Goal: Communication & Community: Answer question/provide support

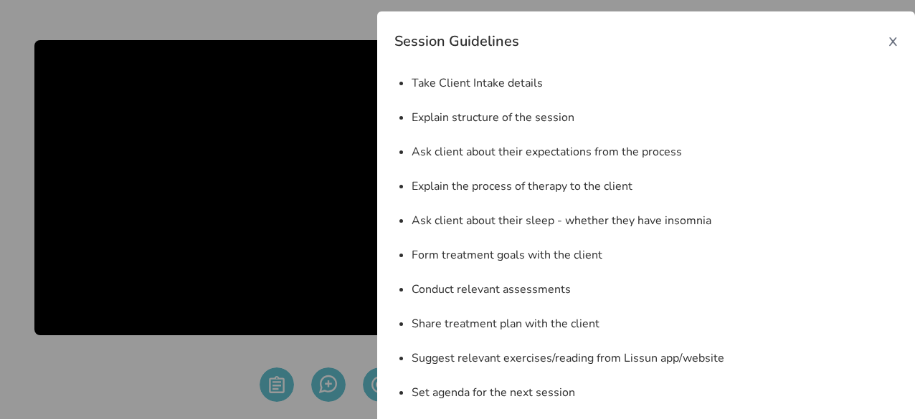
click at [892, 44] on span "x" at bounding box center [892, 40] width 9 height 23
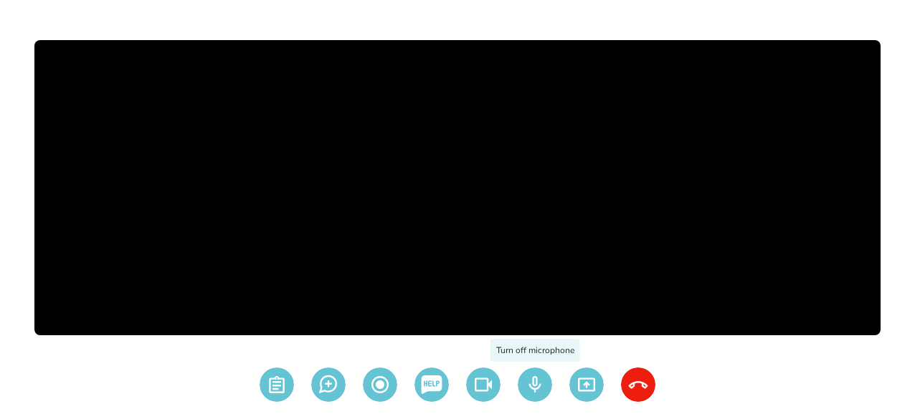
click at [539, 377] on img at bounding box center [534, 385] width 34 height 34
click at [486, 378] on img at bounding box center [483, 385] width 34 height 34
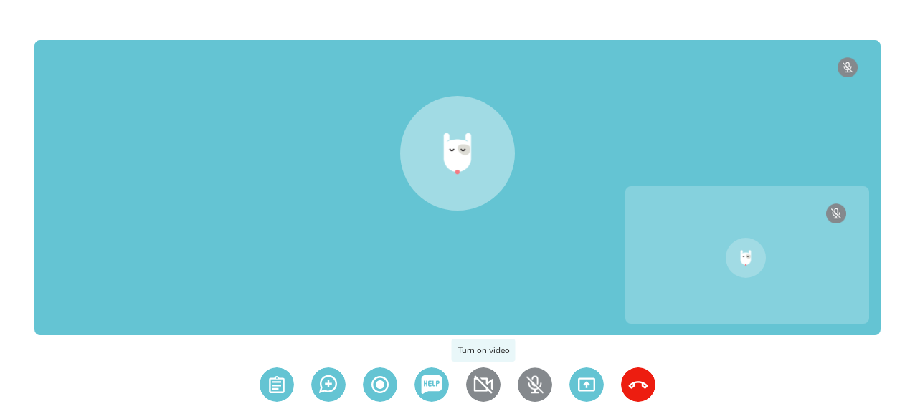
click at [487, 384] on img at bounding box center [483, 385] width 34 height 34
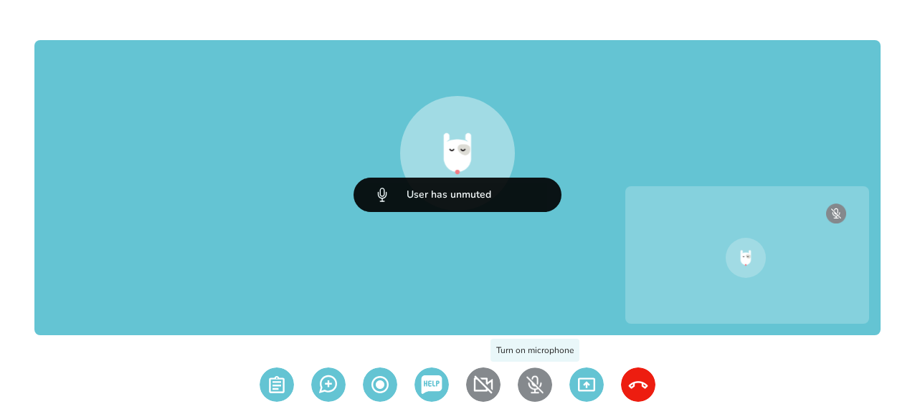
click at [528, 392] on img at bounding box center [534, 385] width 34 height 34
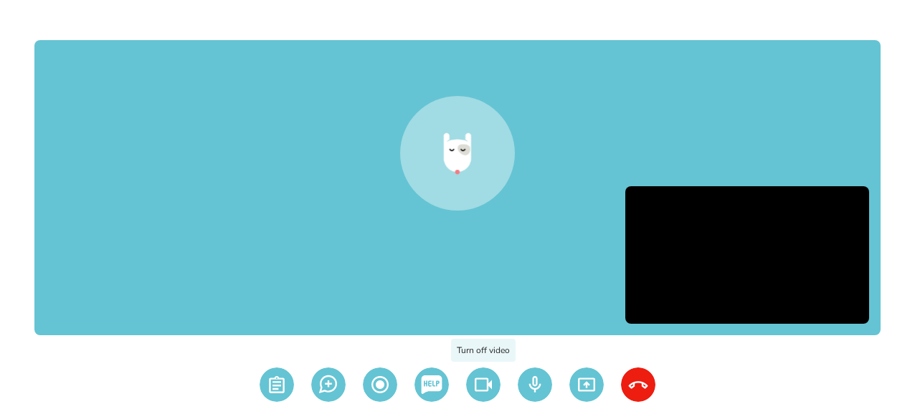
click at [483, 383] on img at bounding box center [483, 385] width 34 height 34
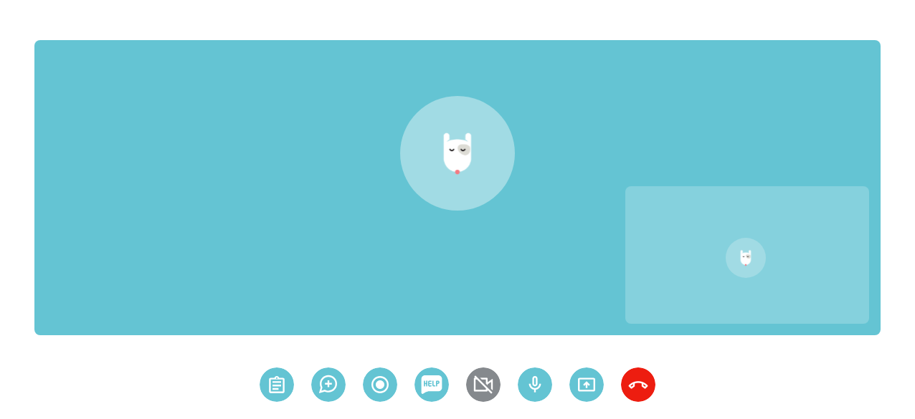
click at [542, 191] on div at bounding box center [457, 187] width 846 height 295
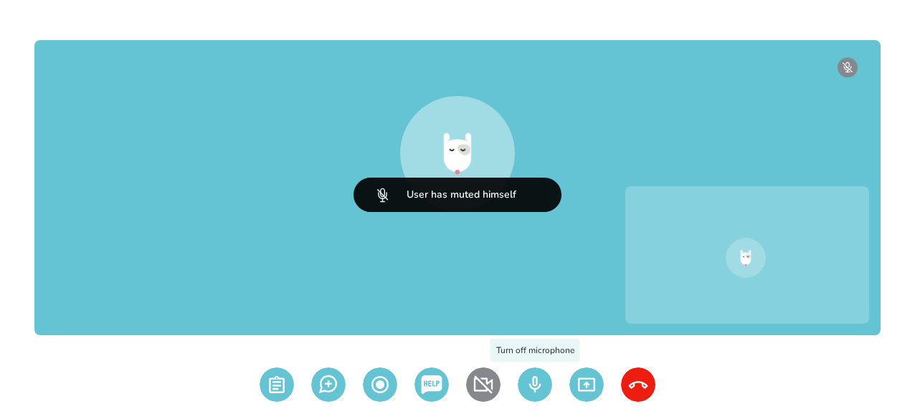
click at [529, 389] on img at bounding box center [534, 385] width 34 height 34
